Goal: Check status: Check status

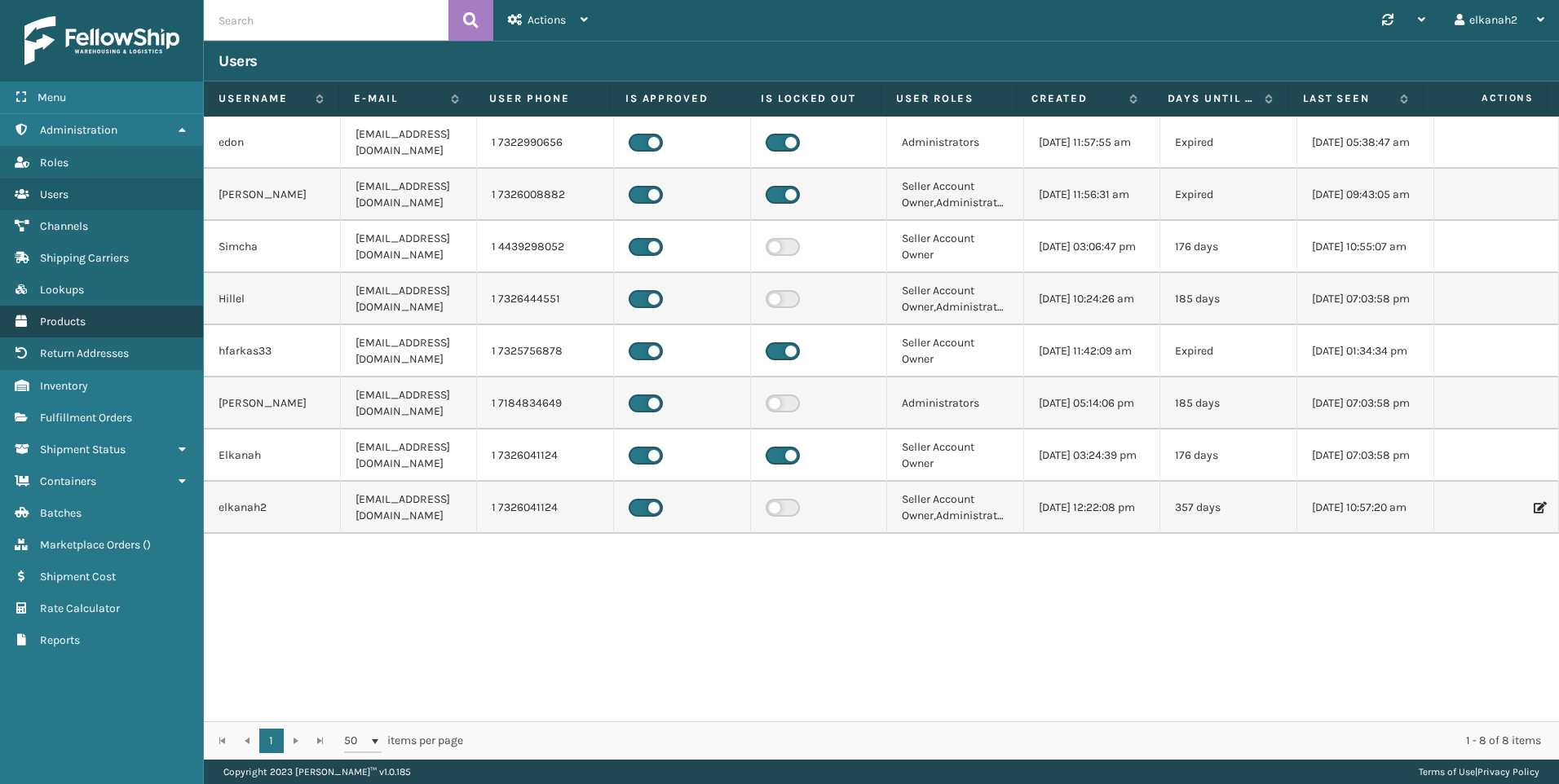
click at [67, 328] on link "Products" at bounding box center [101, 321] width 203 height 32
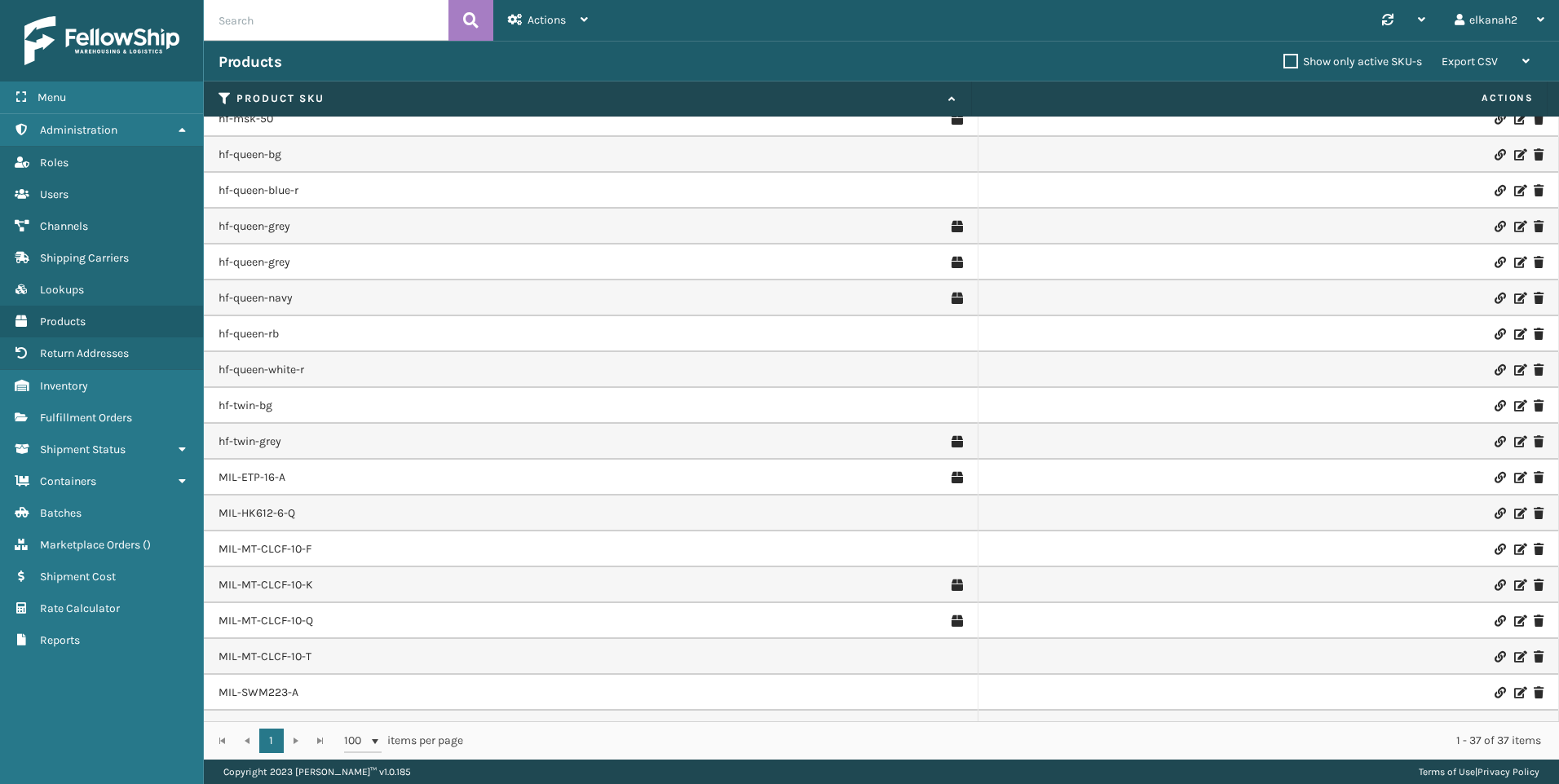
scroll to position [722, 0]
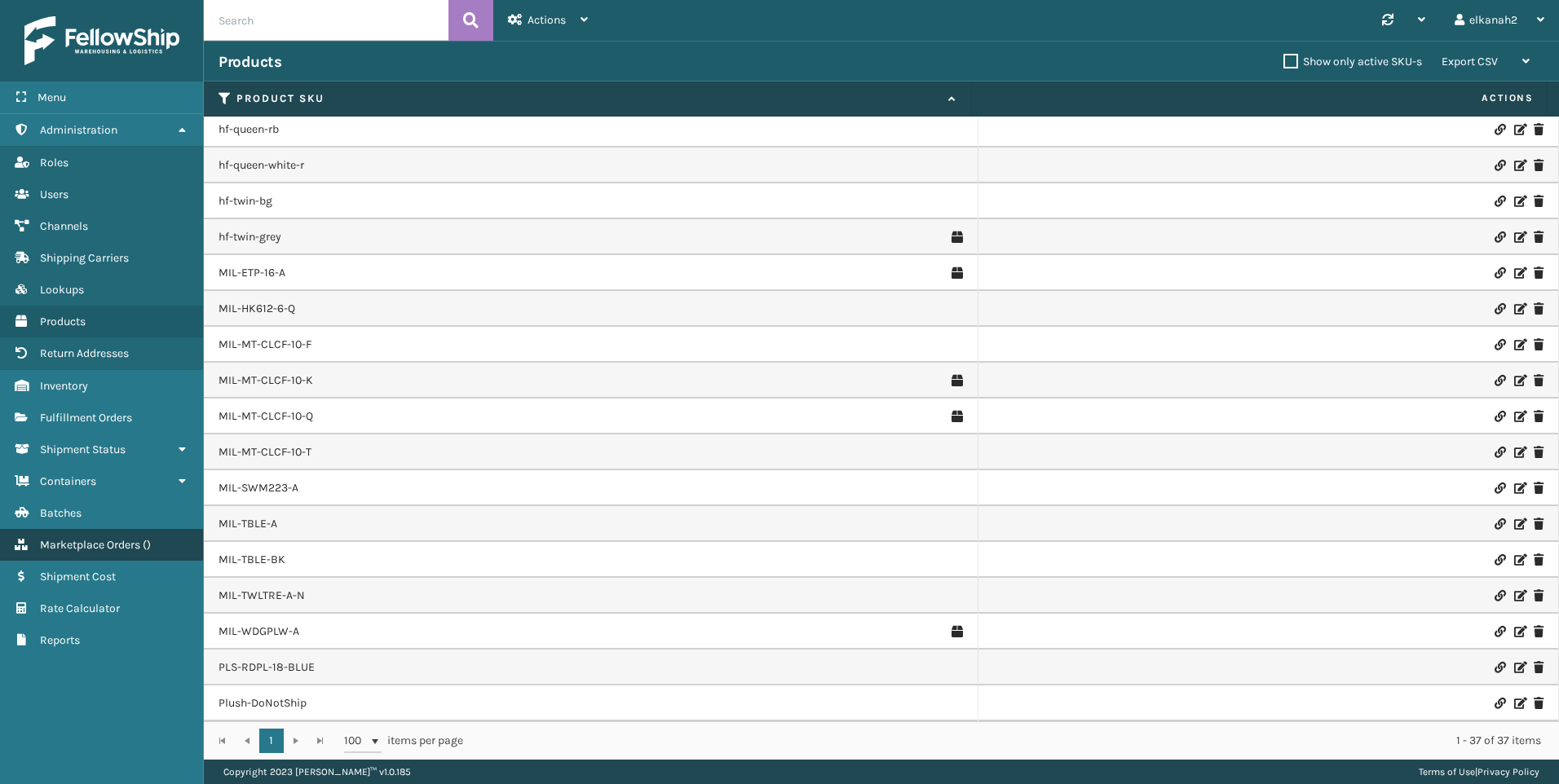
click at [76, 546] on span "Marketplace Orders" at bounding box center [90, 545] width 101 height 14
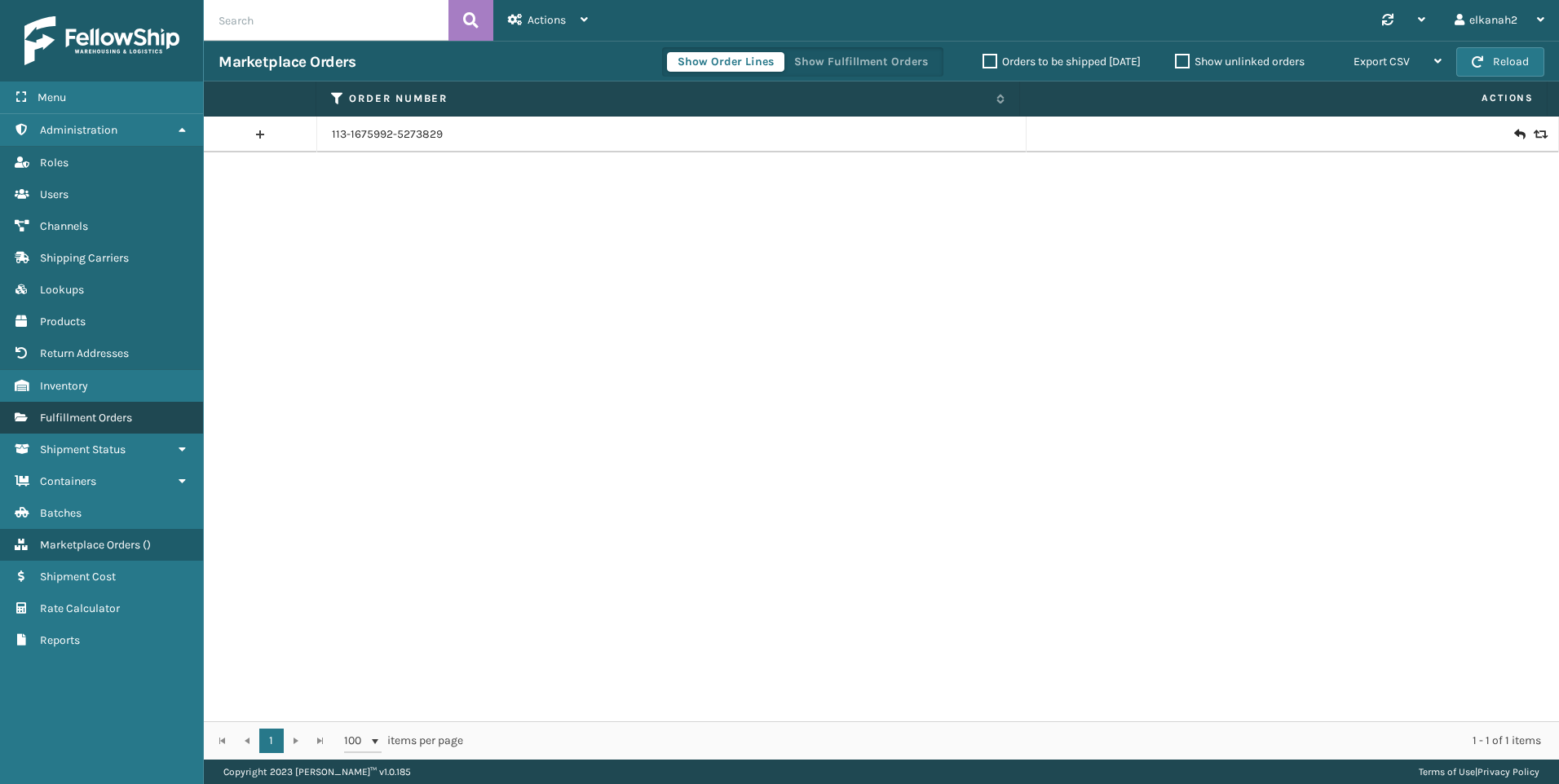
click at [114, 420] on span "Fulfillment Orders" at bounding box center [86, 417] width 92 height 14
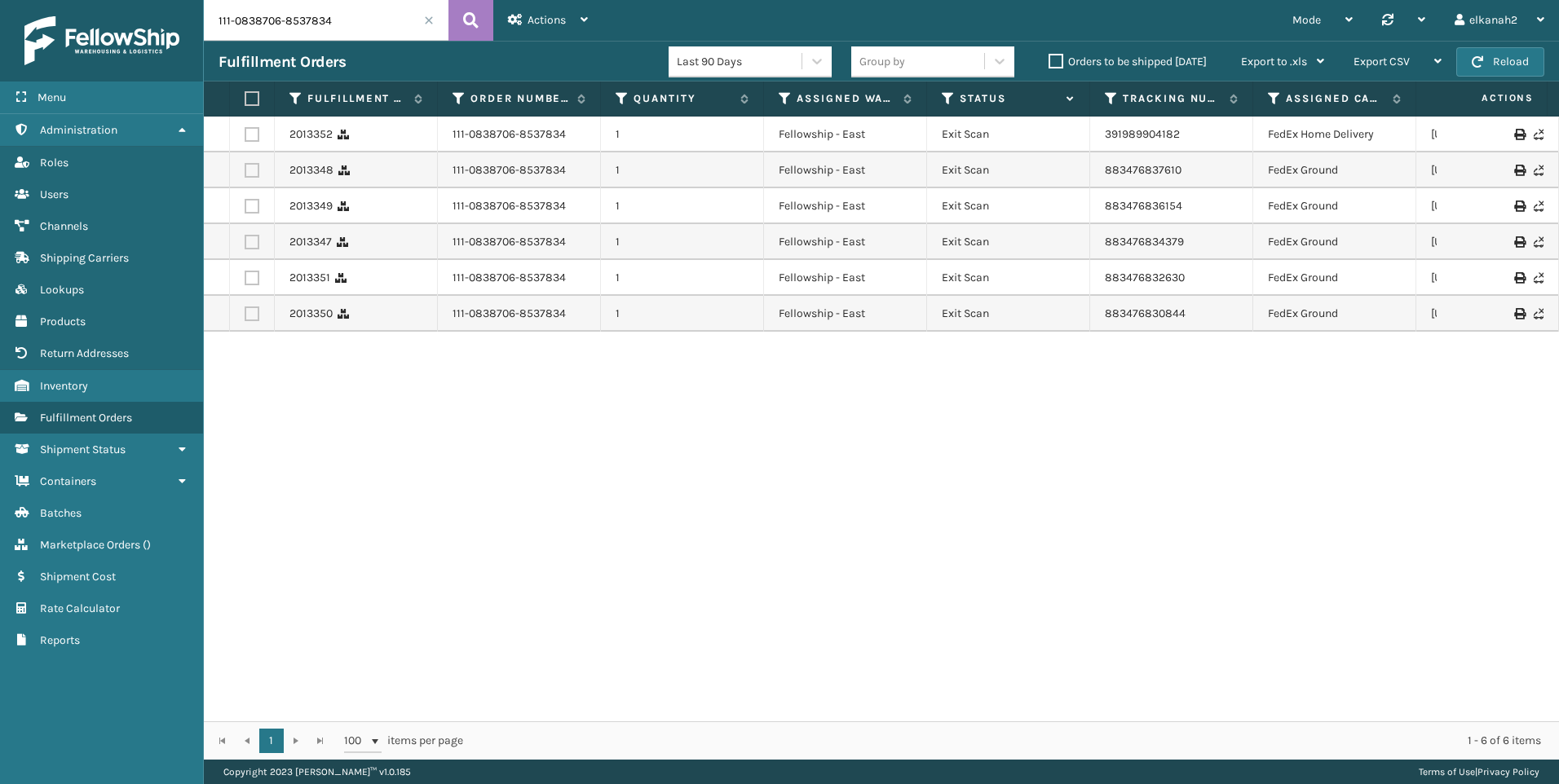
click at [429, 22] on span at bounding box center [429, 21] width 10 height 10
